Goal: Transaction & Acquisition: Purchase product/service

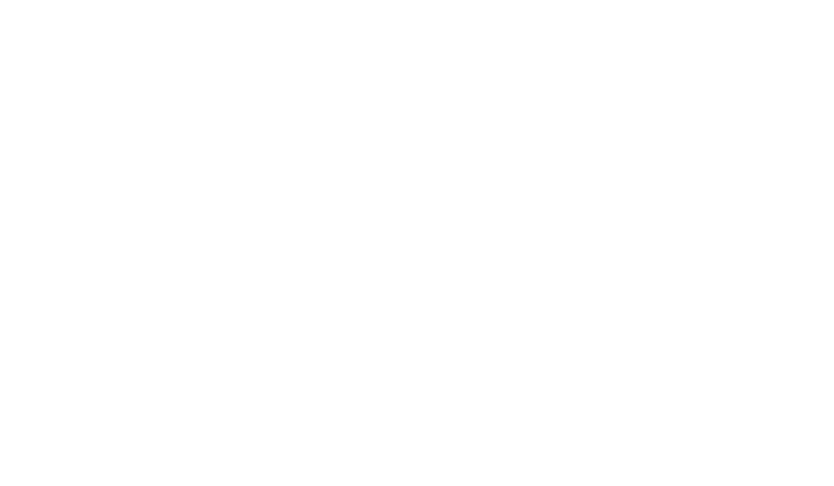
select select ""engineering""
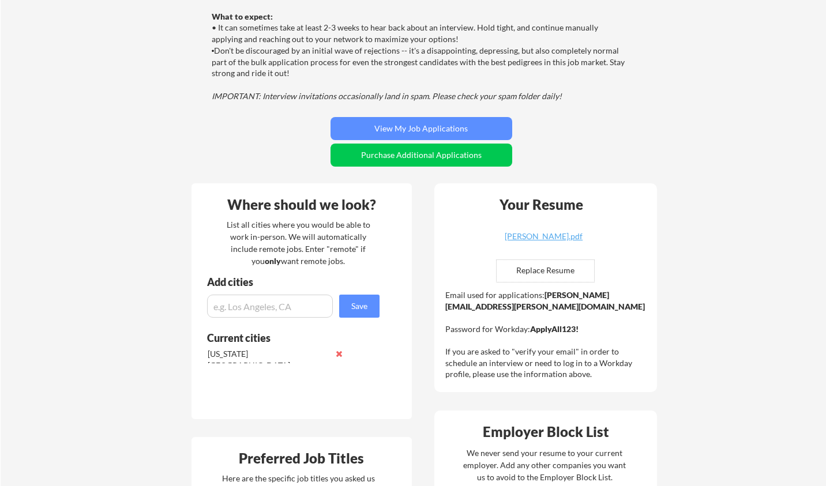
scroll to position [134, 0]
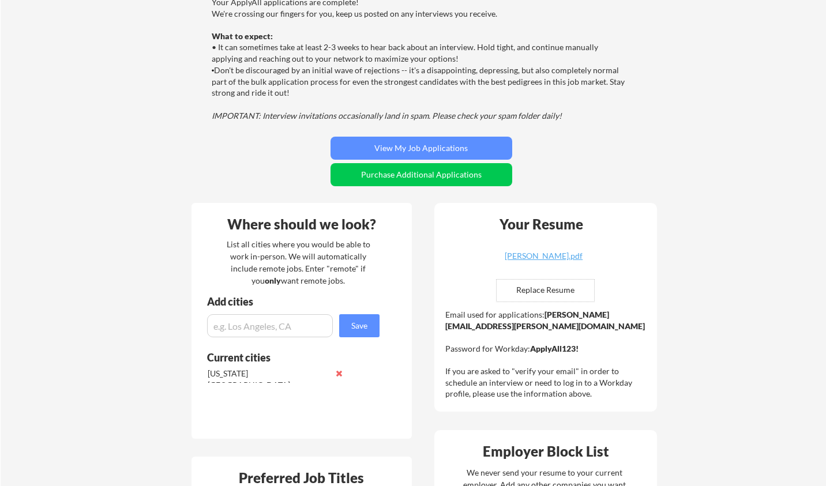
click at [611, 145] on div "Your applications are complete! 🎉 Your ApplyAll applications are complete! We'r…" at bounding box center [421, 80] width 465 height 229
click at [608, 149] on div "Your applications are complete! 🎉 Your ApplyAll applications are complete! We'r…" at bounding box center [421, 80] width 465 height 229
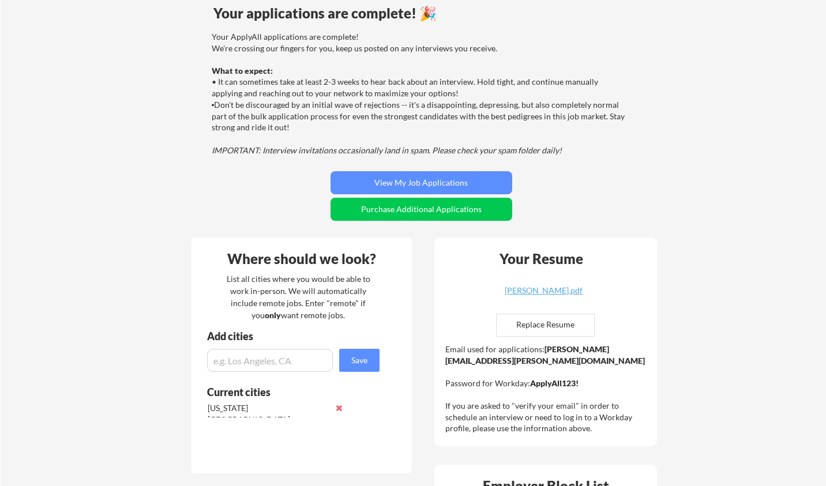
scroll to position [73, 0]
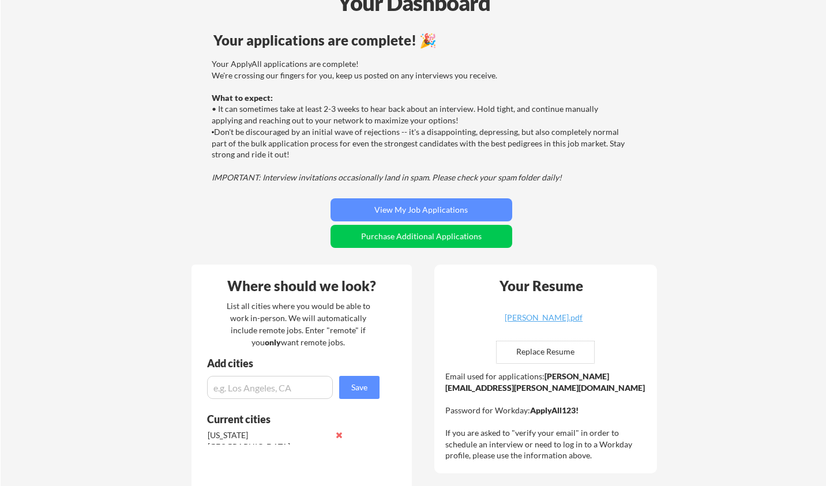
click at [548, 112] on div "Your ApplyAll applications are complete! We're crossing our fingers for you, ke…" at bounding box center [420, 120] width 416 height 125
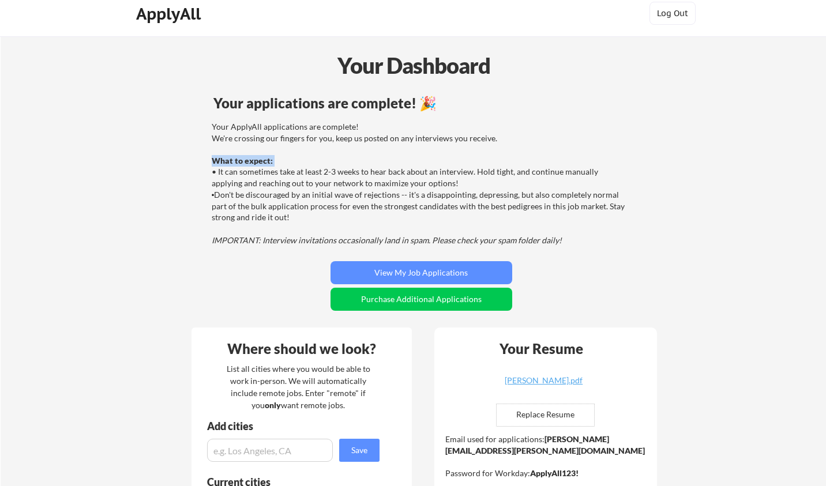
scroll to position [0, 0]
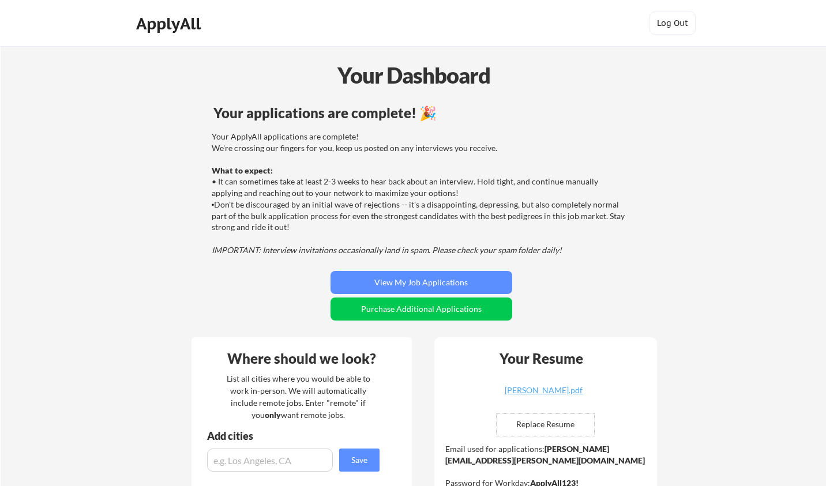
click at [544, 121] on div "Your applications are complete! 🎉" at bounding box center [421, 115] width 462 height 18
click at [420, 307] on button "Purchase Additional Applications" at bounding box center [421, 308] width 182 height 23
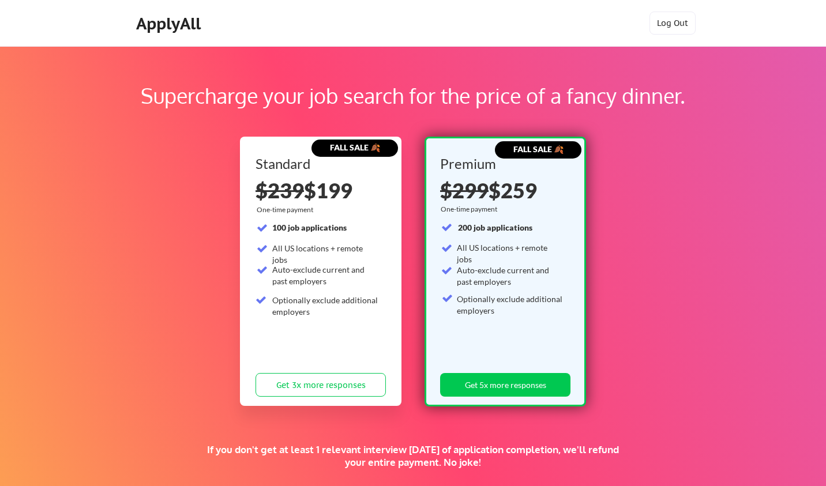
drag, startPoint x: 610, startPoint y: 231, endPoint x: 615, endPoint y: 244, distance: 14.2
click at [612, 232] on div "Supercharge your job search for the price of a fancy dinner. FALL SALE 🍂 Standa…" at bounding box center [413, 361] width 826 height 630
